Goal: Information Seeking & Learning: Learn about a topic

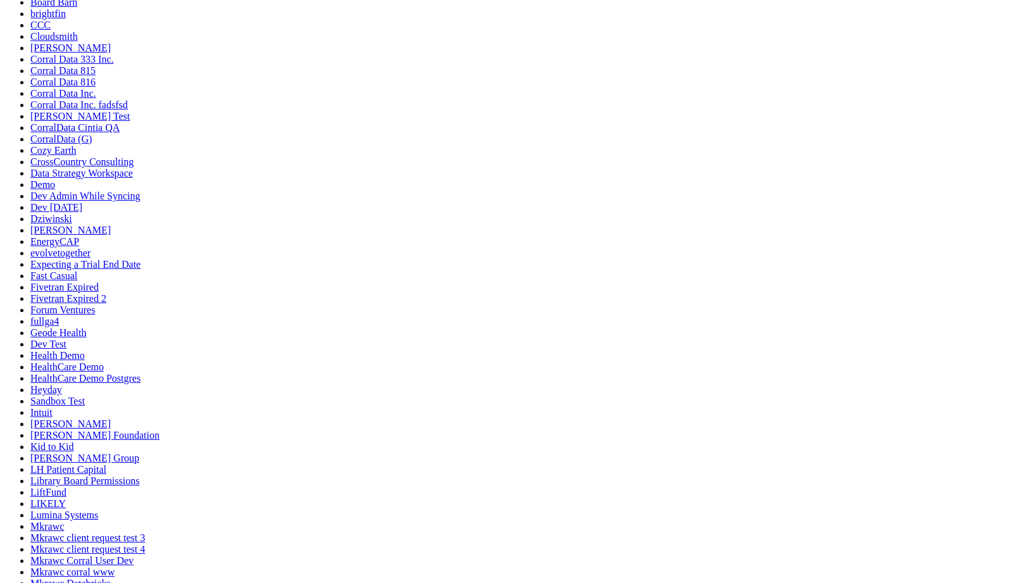
scroll to position [135, 0]
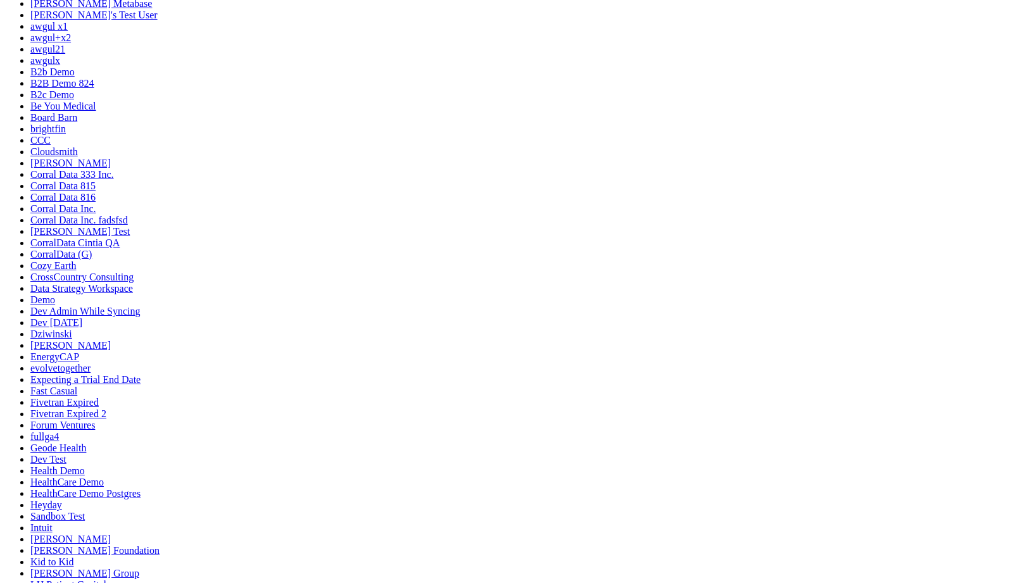
drag, startPoint x: 423, startPoint y: 265, endPoint x: 648, endPoint y: 260, distance: 225.4
drag, startPoint x: 567, startPoint y: 489, endPoint x: 391, endPoint y: 239, distance: 305.8
drag, startPoint x: 593, startPoint y: 483, endPoint x: 851, endPoint y: 218, distance: 369.8
drag, startPoint x: 412, startPoint y: 496, endPoint x: 952, endPoint y: 248, distance: 594.1
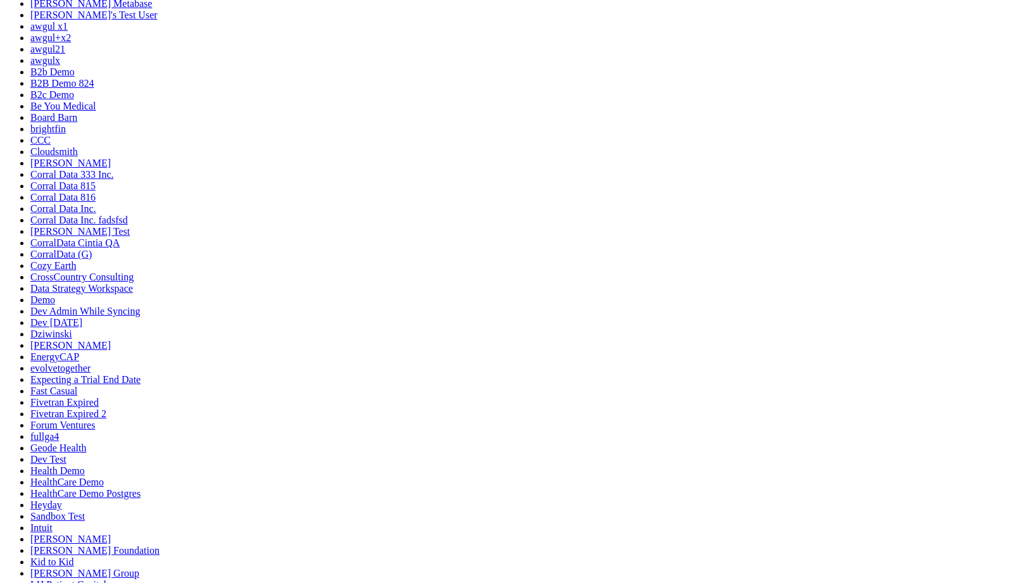
drag, startPoint x: 828, startPoint y: 277, endPoint x: 411, endPoint y: 253, distance: 418.0
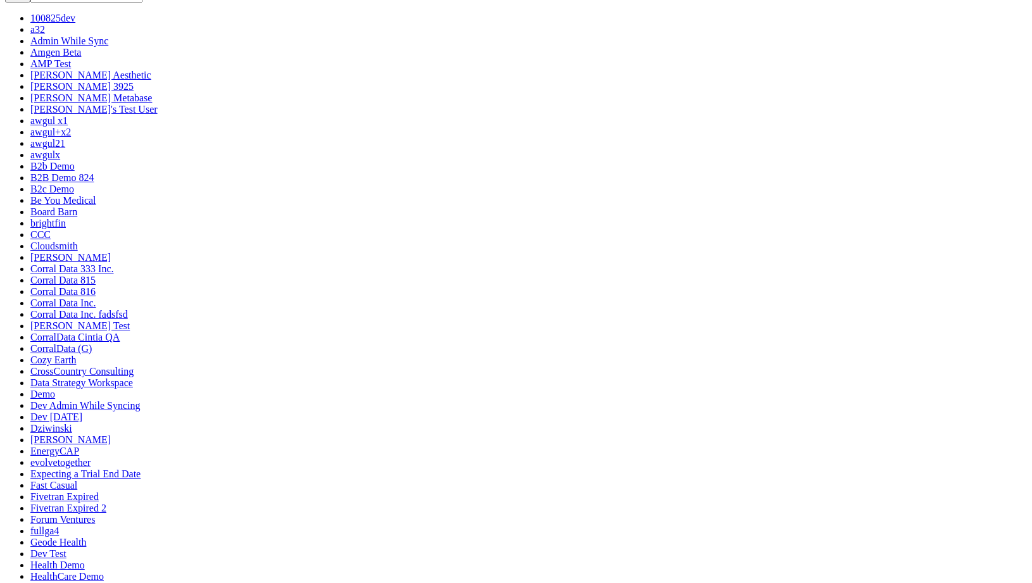
scroll to position [0, 0]
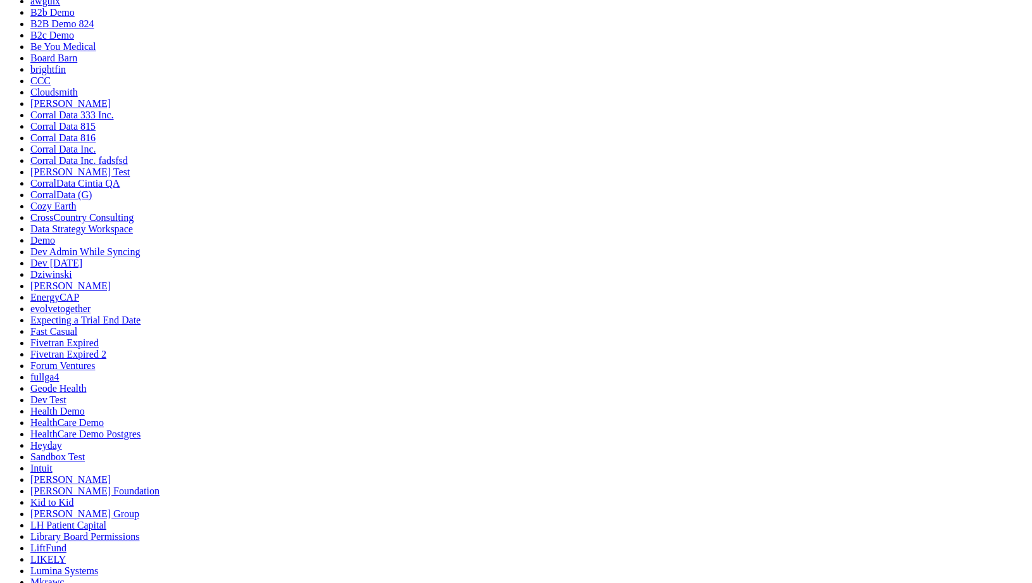
scroll to position [203, 0]
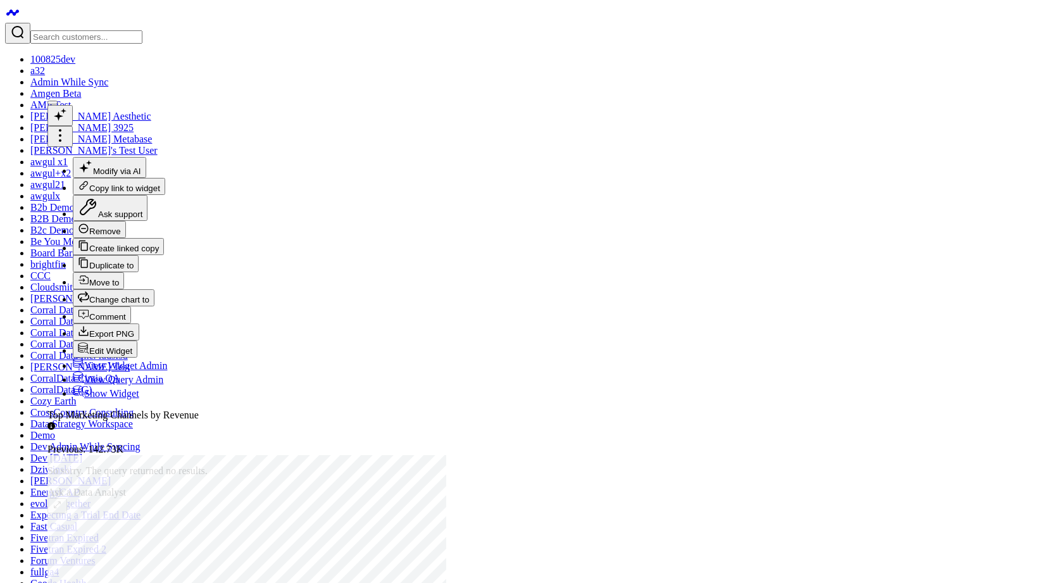
scroll to position [9, 0]
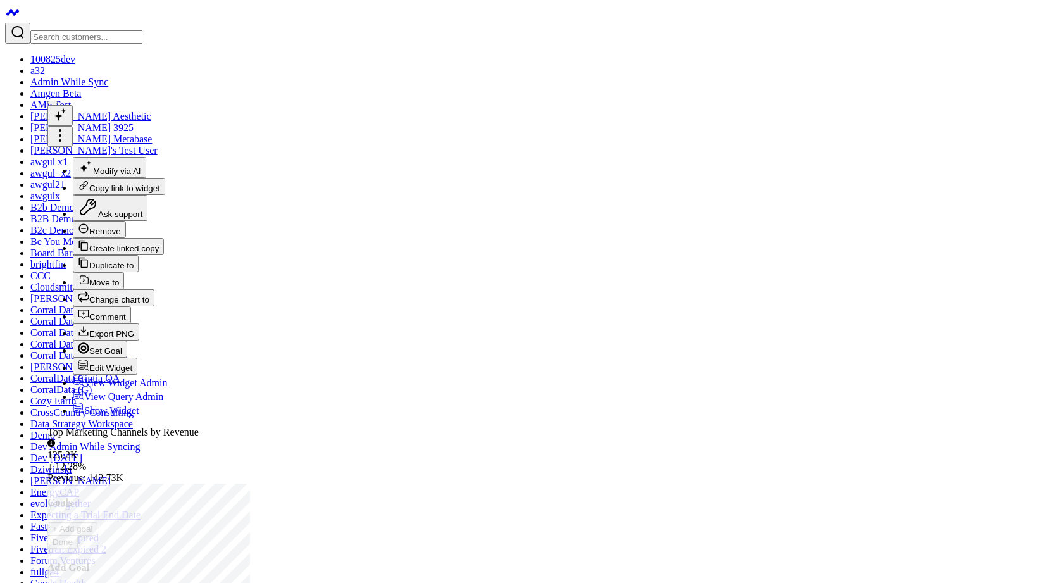
scroll to position [156, 0]
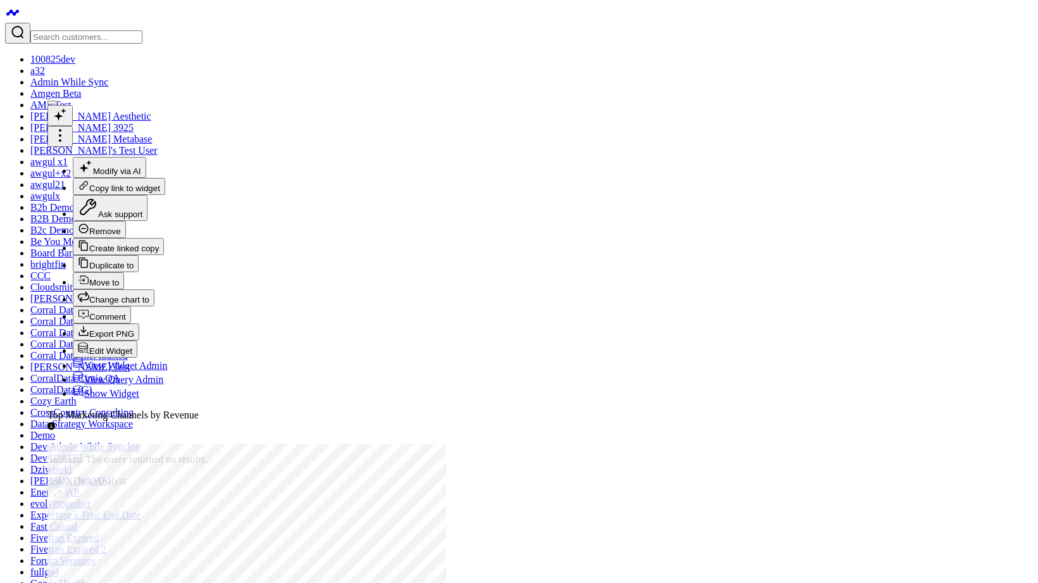
scroll to position [130, 0]
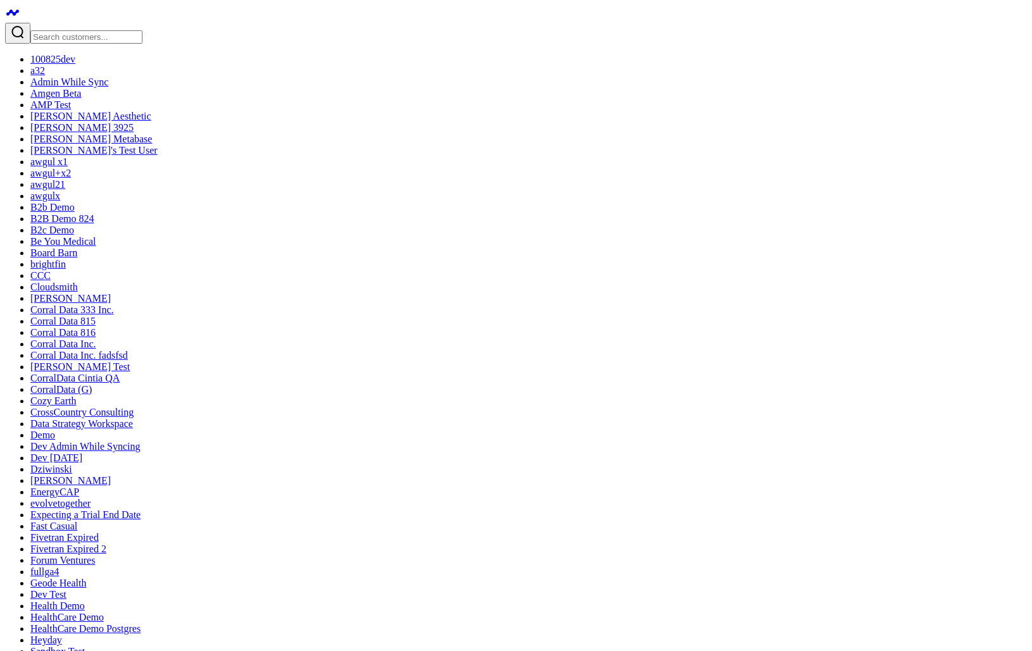
drag, startPoint x: 756, startPoint y: 650, endPoint x: 762, endPoint y: 596, distance: 54.7
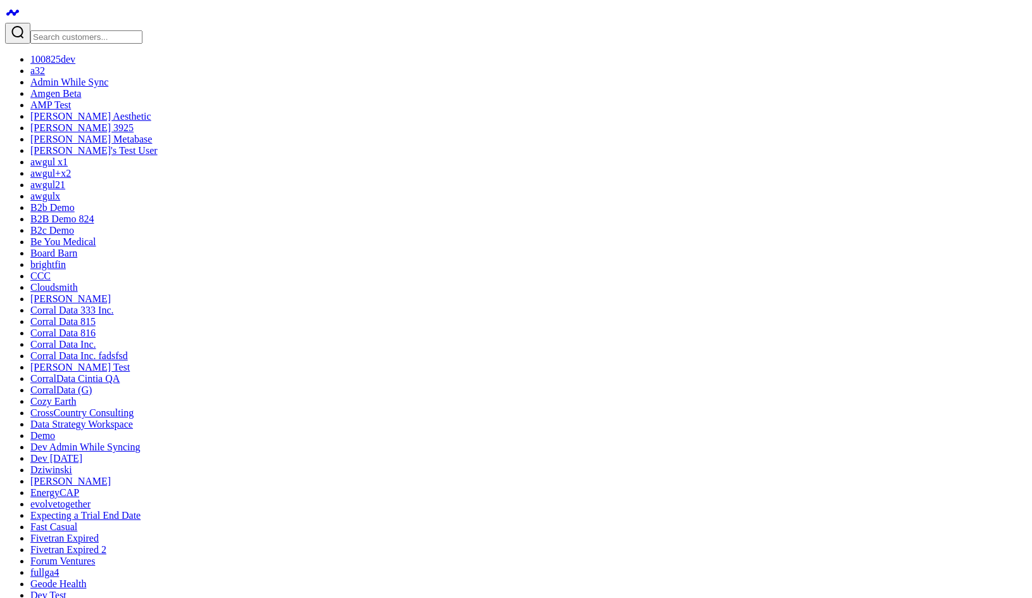
drag, startPoint x: 362, startPoint y: 378, endPoint x: 745, endPoint y: 349, distance: 384.1
drag, startPoint x: 370, startPoint y: 370, endPoint x: 386, endPoint y: 127, distance: 243.0
drag, startPoint x: 208, startPoint y: 404, endPoint x: 239, endPoint y: 153, distance: 253.2
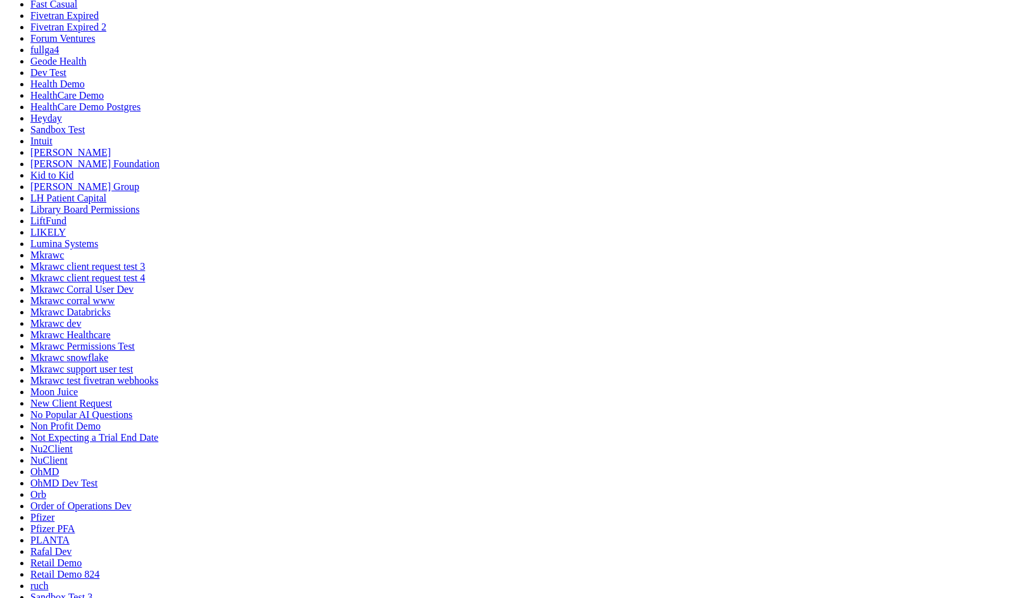
scroll to position [317, 0]
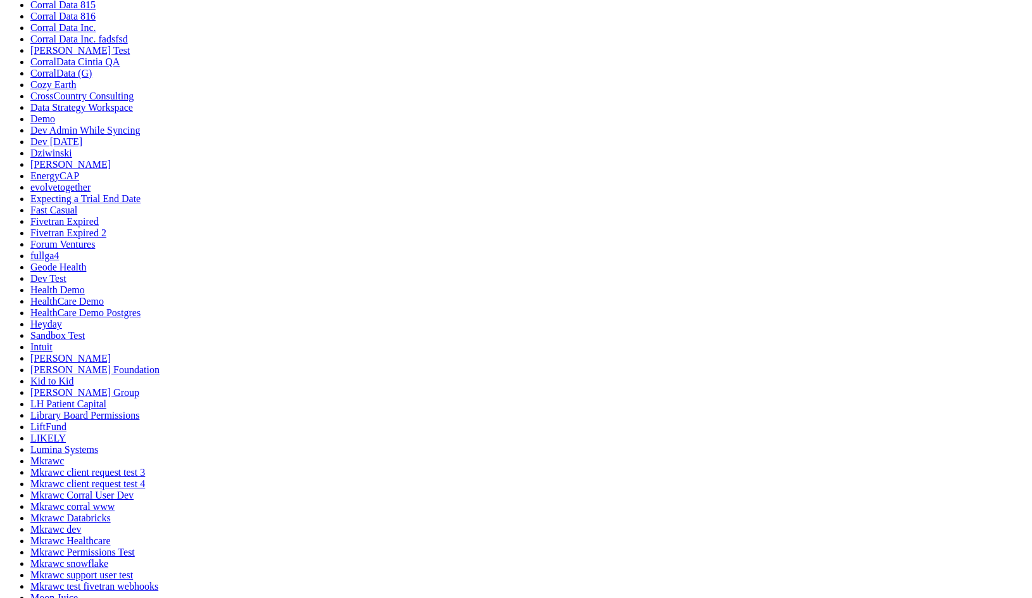
drag, startPoint x: 627, startPoint y: 370, endPoint x: 248, endPoint y: 330, distance: 381.3
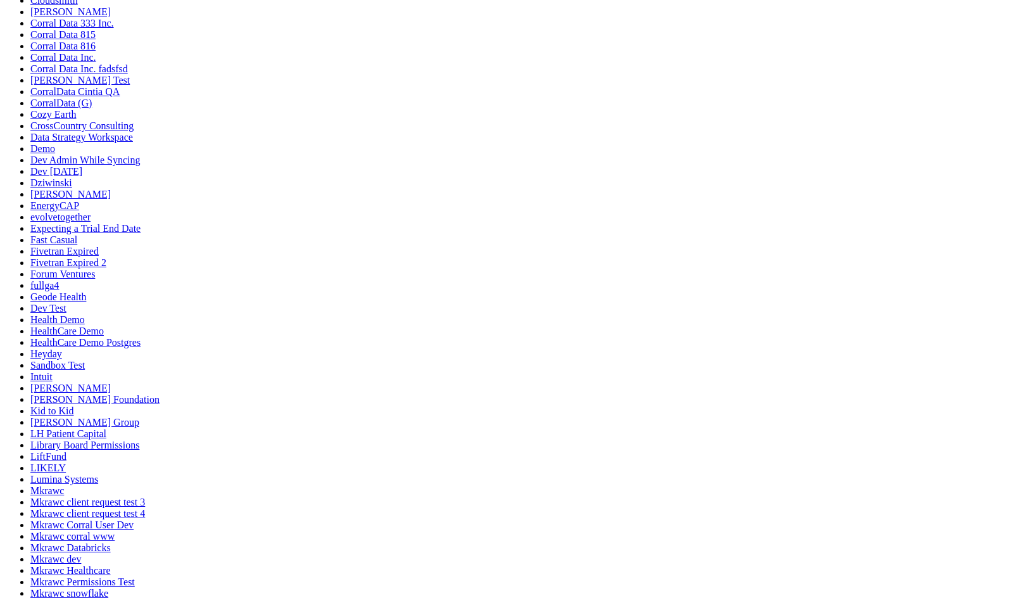
scroll to position [277, 0]
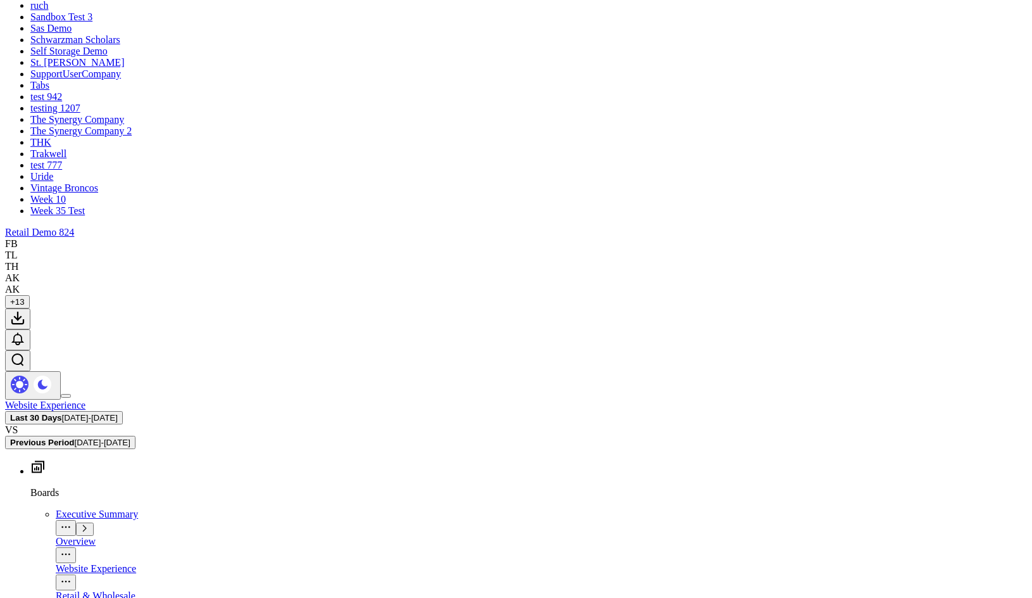
scroll to position [1103, 0]
drag, startPoint x: 277, startPoint y: 256, endPoint x: 732, endPoint y: 282, distance: 455.3
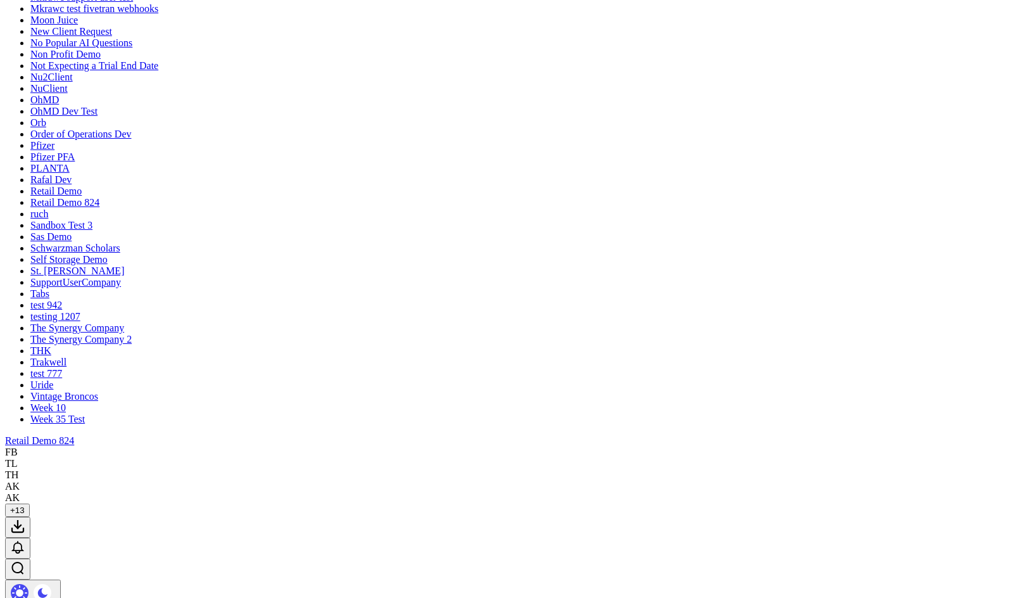
scroll to position [829, 0]
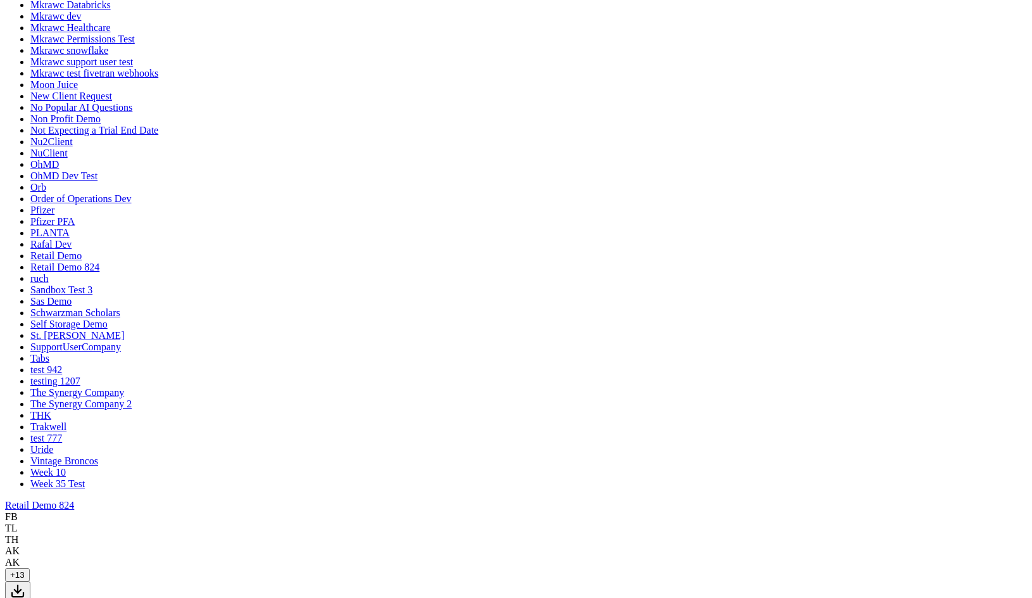
drag, startPoint x: 671, startPoint y: 339, endPoint x: 298, endPoint y: 335, distance: 372.9
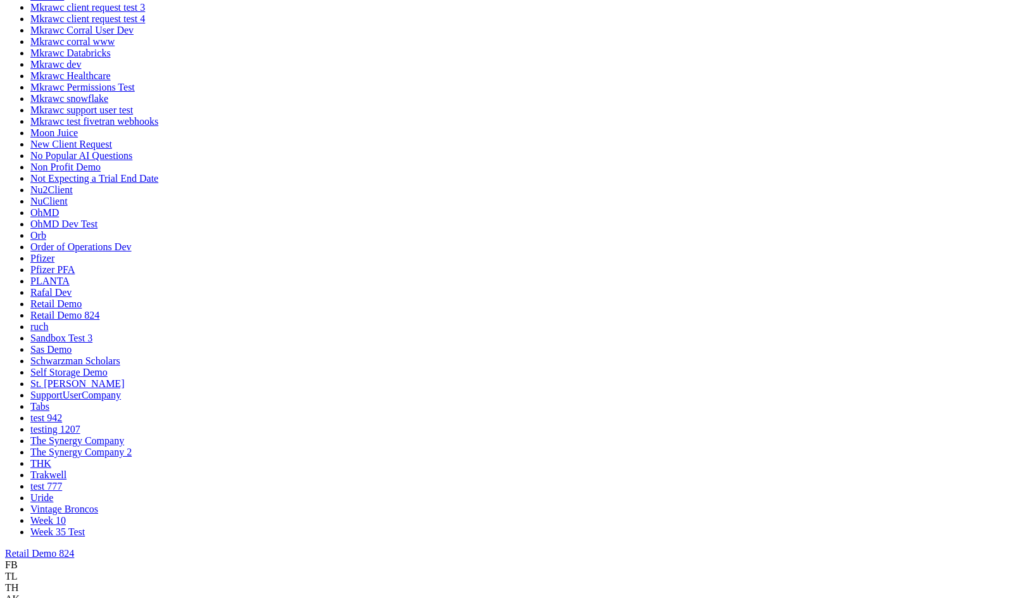
scroll to position [658, 0]
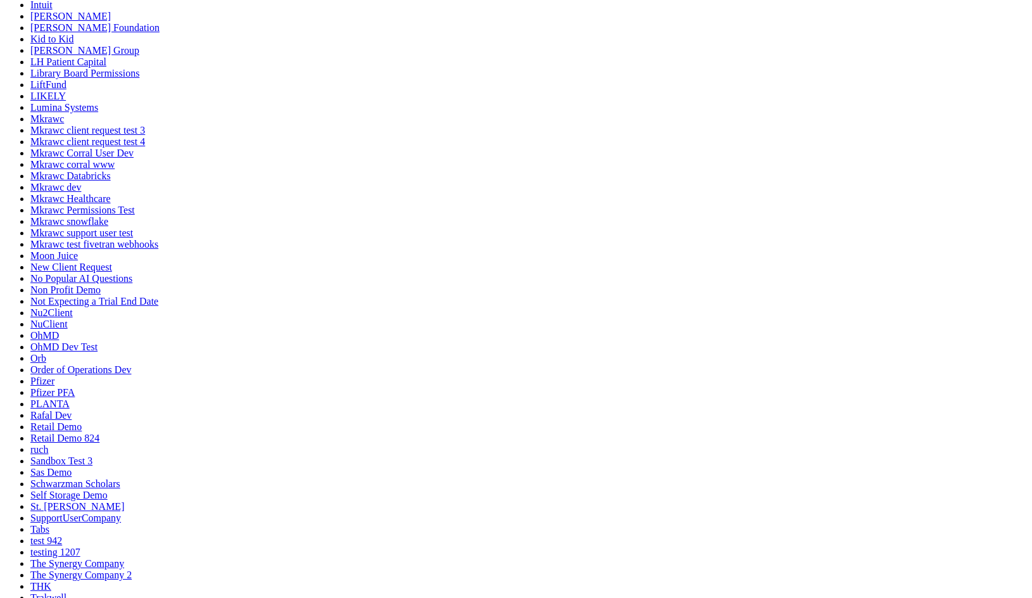
drag, startPoint x: 337, startPoint y: 506, endPoint x: 355, endPoint y: 201, distance: 305.0
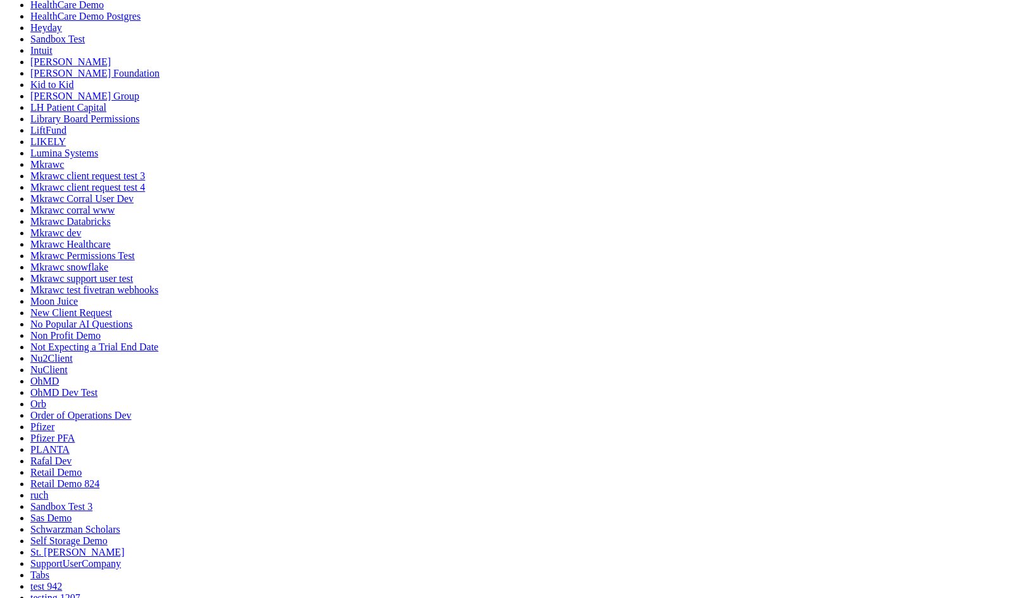
scroll to position [232, 0]
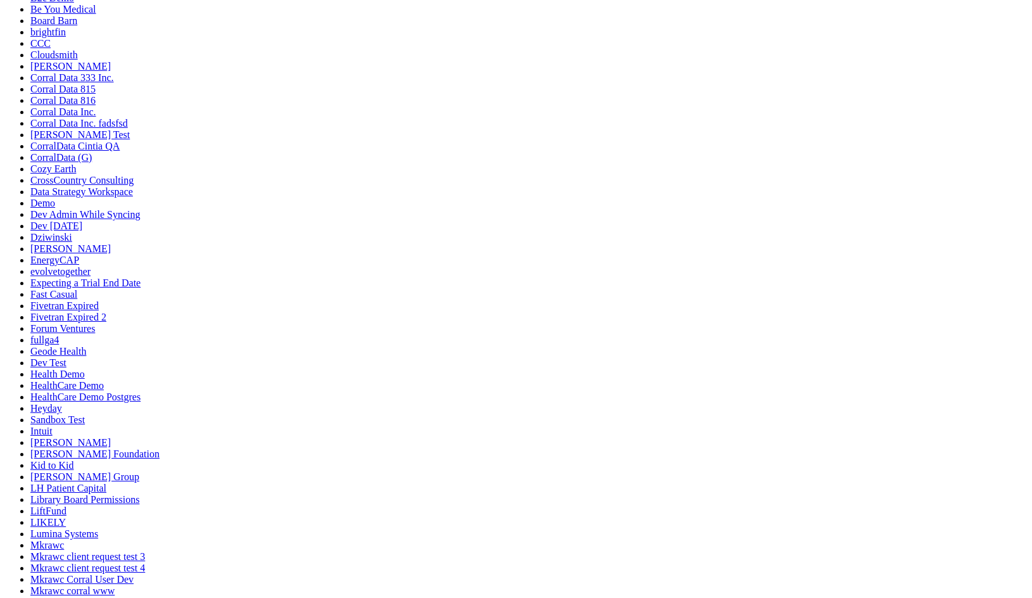
drag, startPoint x: 136, startPoint y: 232, endPoint x: 126, endPoint y: 195, distance: 38.1
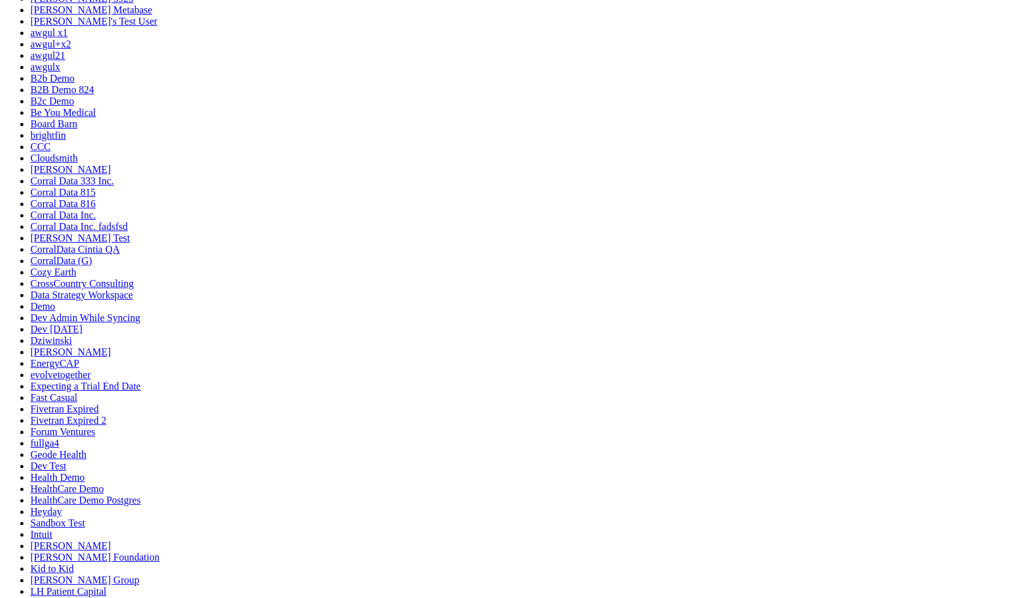
scroll to position [530, 0]
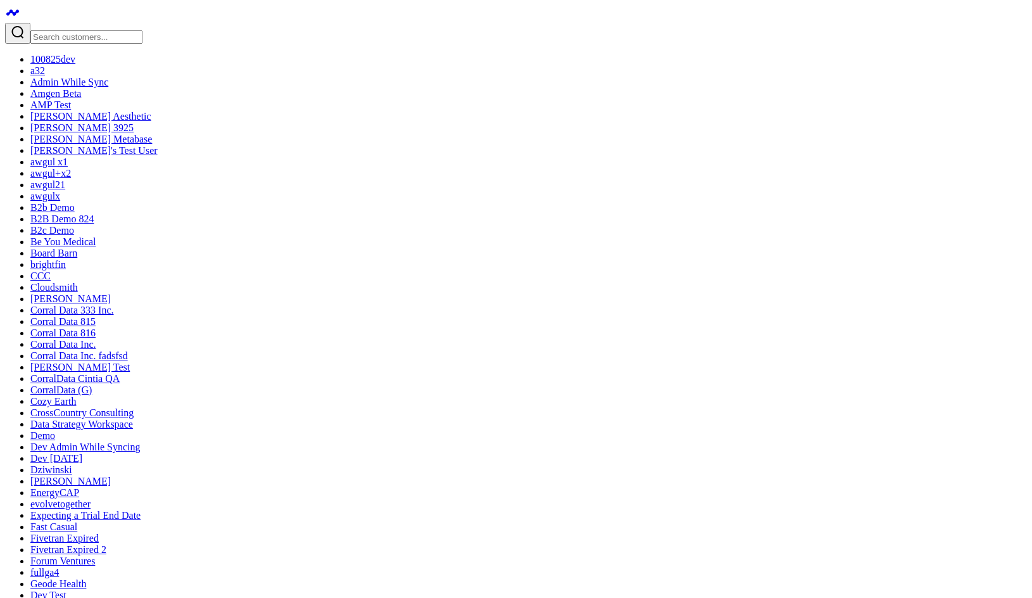
drag, startPoint x: 432, startPoint y: 362, endPoint x: 445, endPoint y: 394, distance: 35.3
drag, startPoint x: 425, startPoint y: 424, endPoint x: 733, endPoint y: 148, distance: 413.0
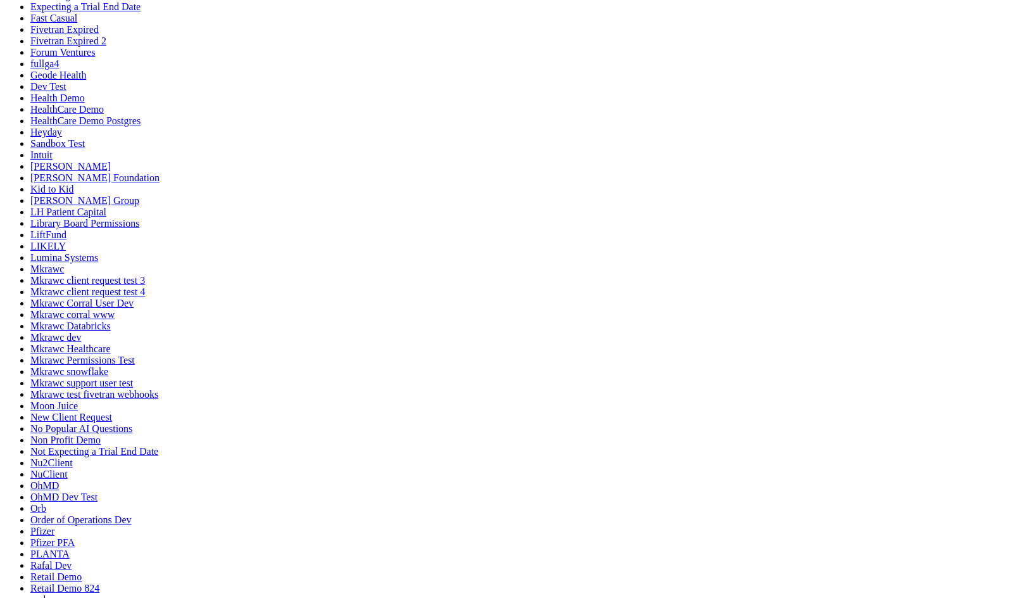
scroll to position [509, 0]
drag, startPoint x: 490, startPoint y: 308, endPoint x: 474, endPoint y: 585, distance: 277.8
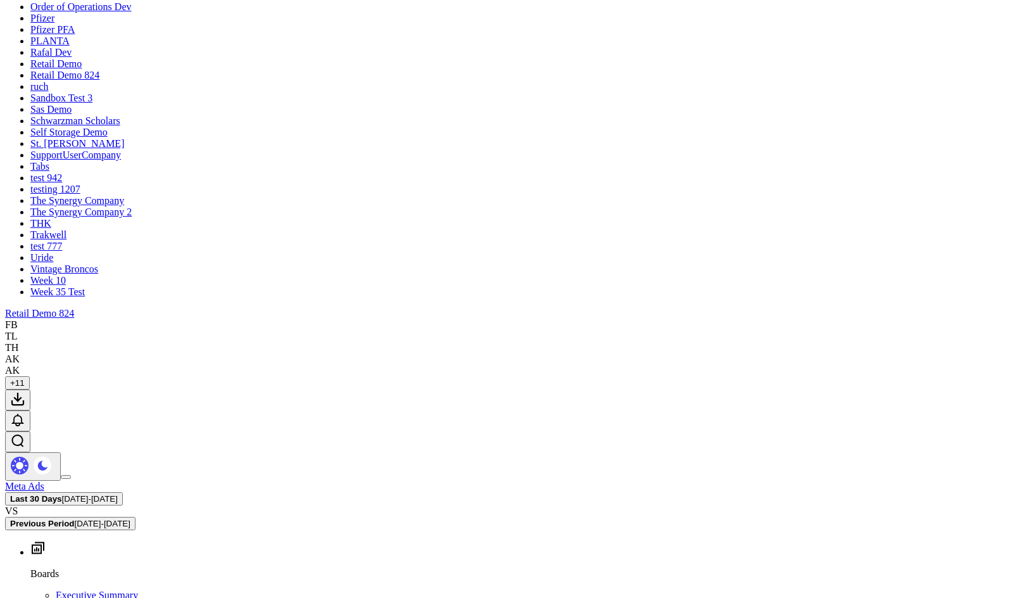
scroll to position [672, 0]
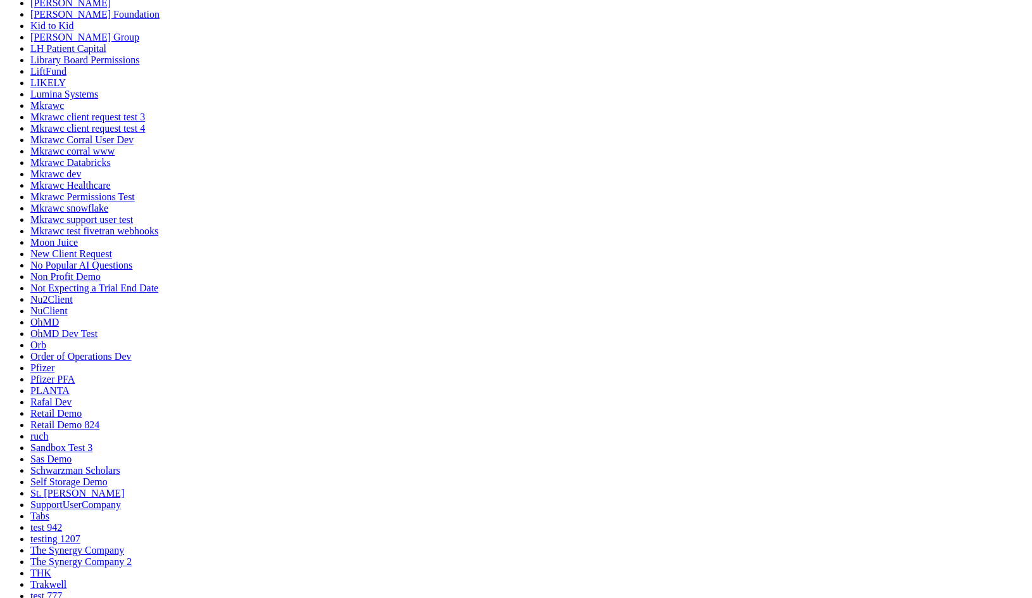
drag, startPoint x: 372, startPoint y: 360, endPoint x: 312, endPoint y: 193, distance: 177.9
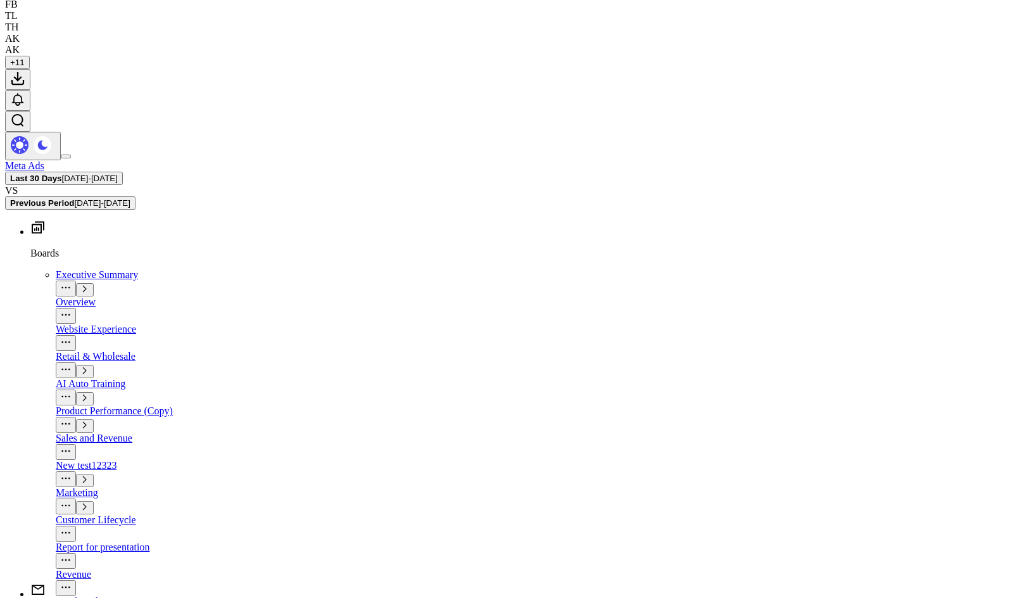
scroll to position [1502, 0]
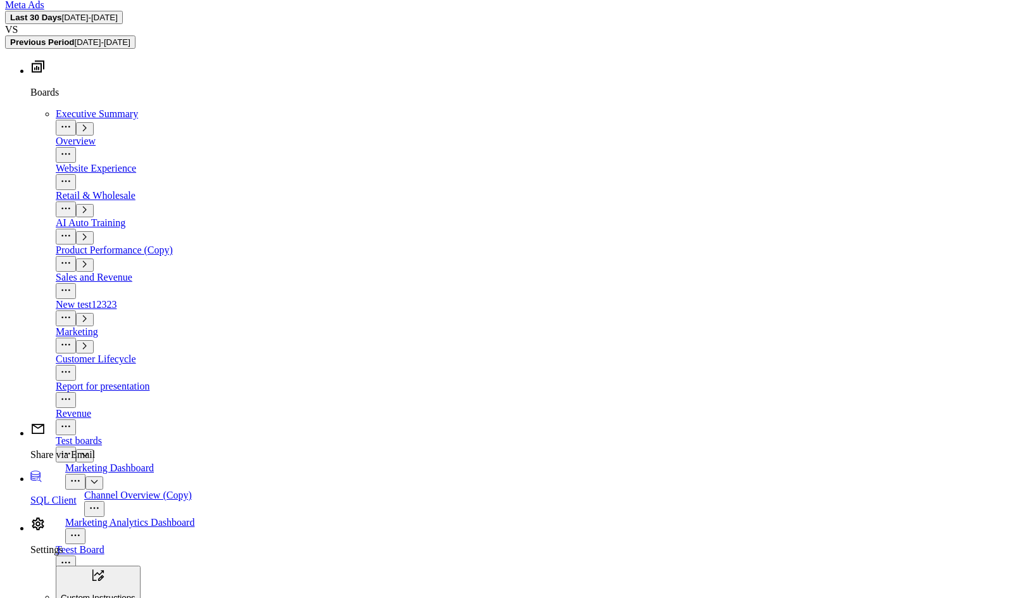
drag, startPoint x: 765, startPoint y: 492, endPoint x: 310, endPoint y: 267, distance: 507.7
drag, startPoint x: 355, startPoint y: 240, endPoint x: 715, endPoint y: 230, distance: 360.4
